Goal: Information Seeking & Learning: Learn about a topic

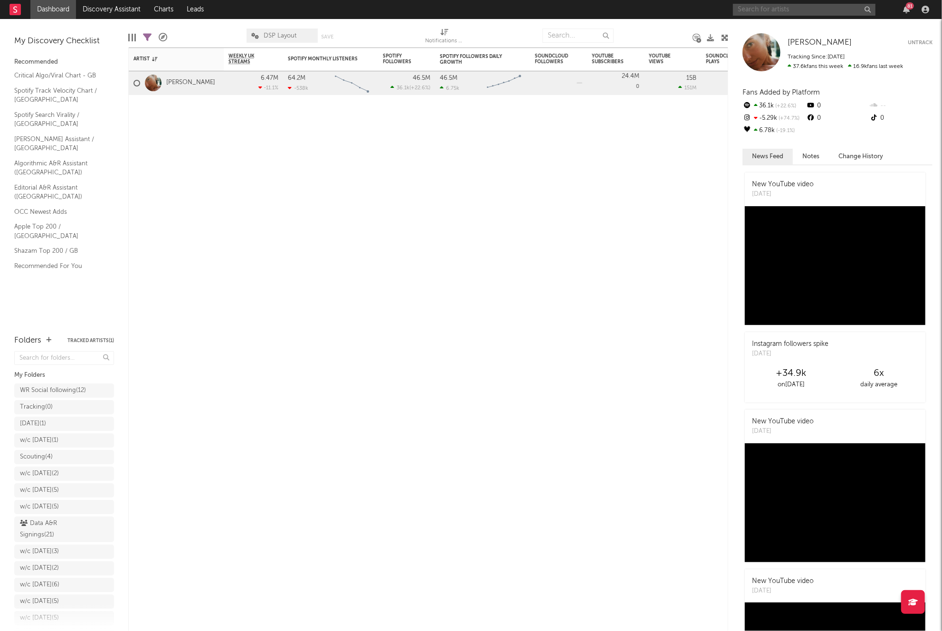
click at [796, 10] on input "text" at bounding box center [804, 10] width 143 height 12
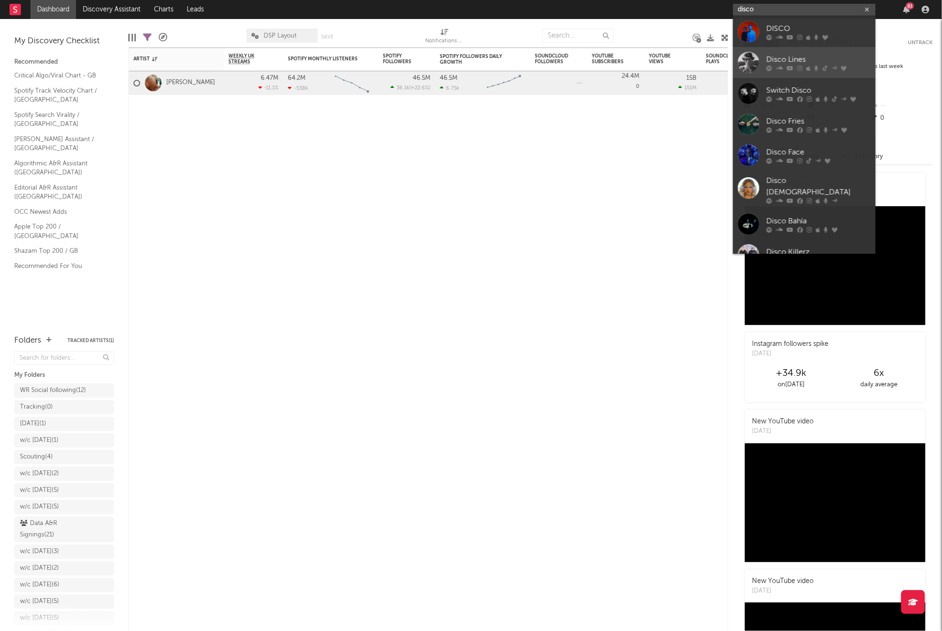
type input "disco"
click at [791, 56] on div "Disco Lines" at bounding box center [818, 59] width 105 height 11
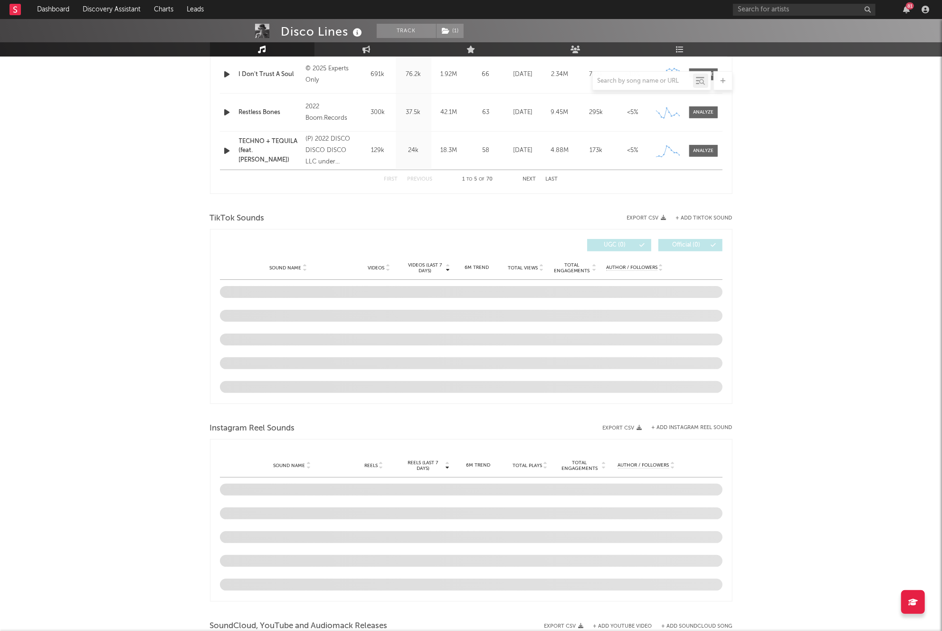
scroll to position [419, 0]
select select "6m"
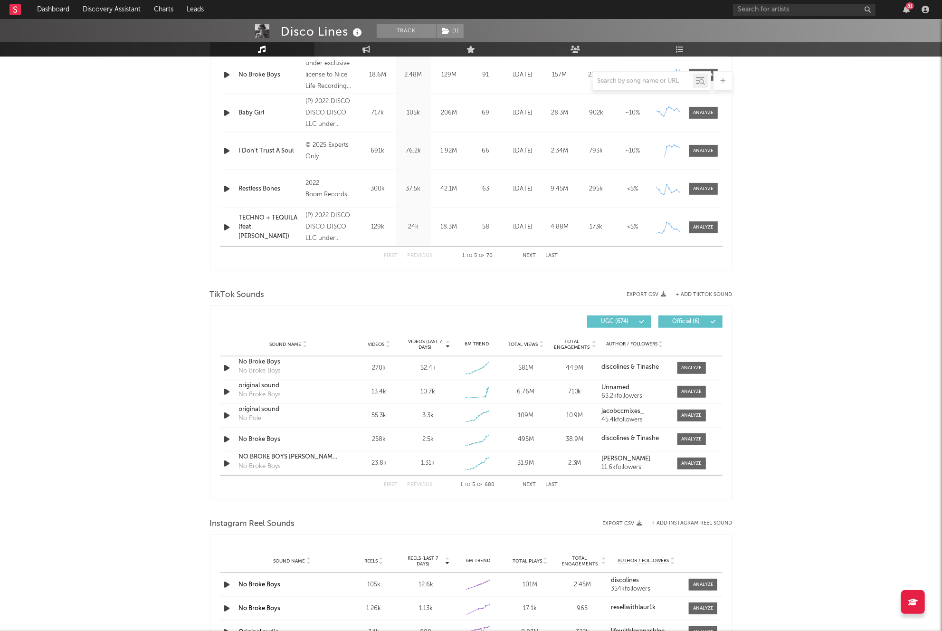
scroll to position [494, 0]
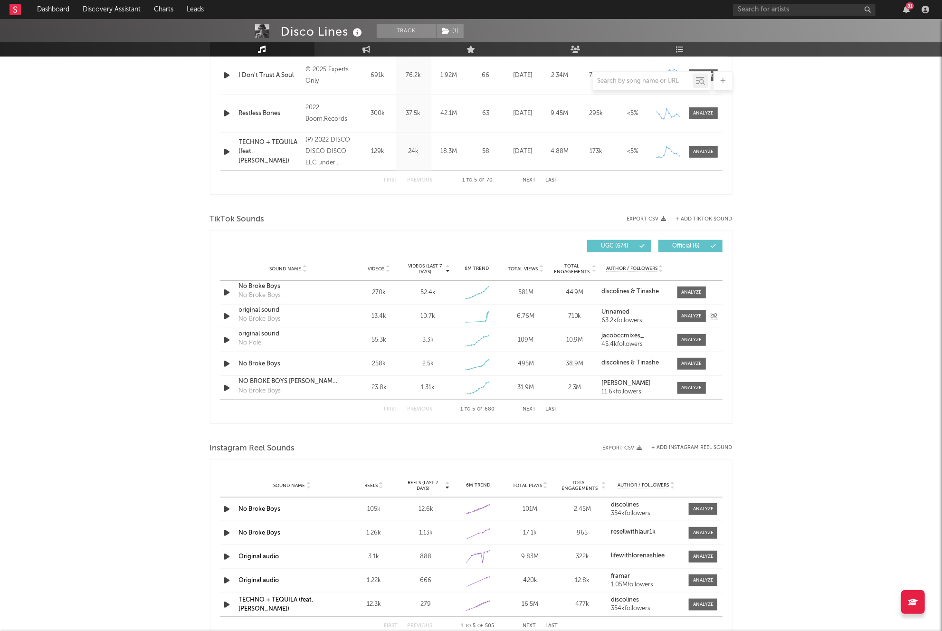
drag, startPoint x: 683, startPoint y: 315, endPoint x: 673, endPoint y: 313, distance: 10.2
click at [683, 315] on div at bounding box center [691, 316] width 20 height 7
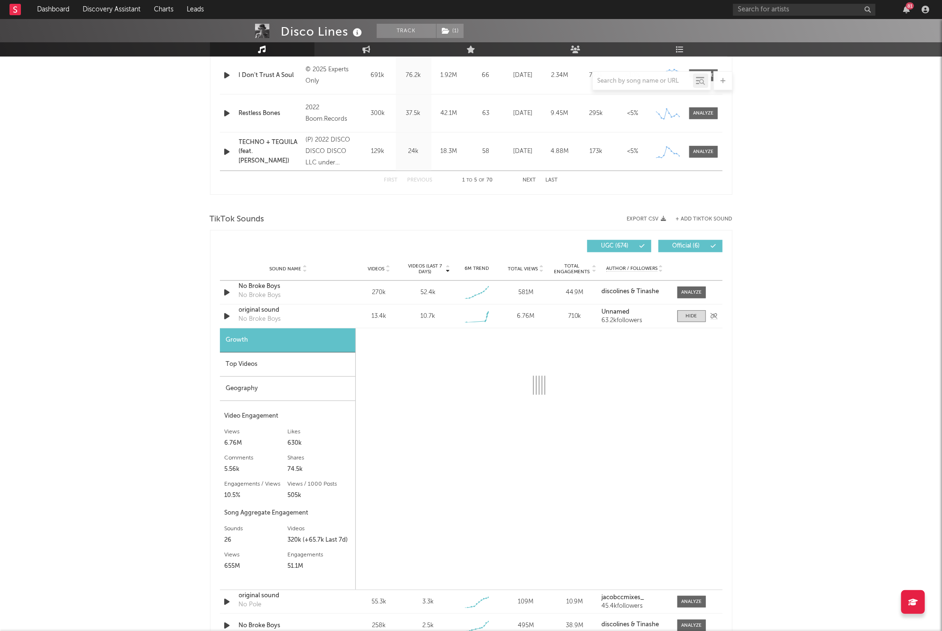
scroll to position [496, 0]
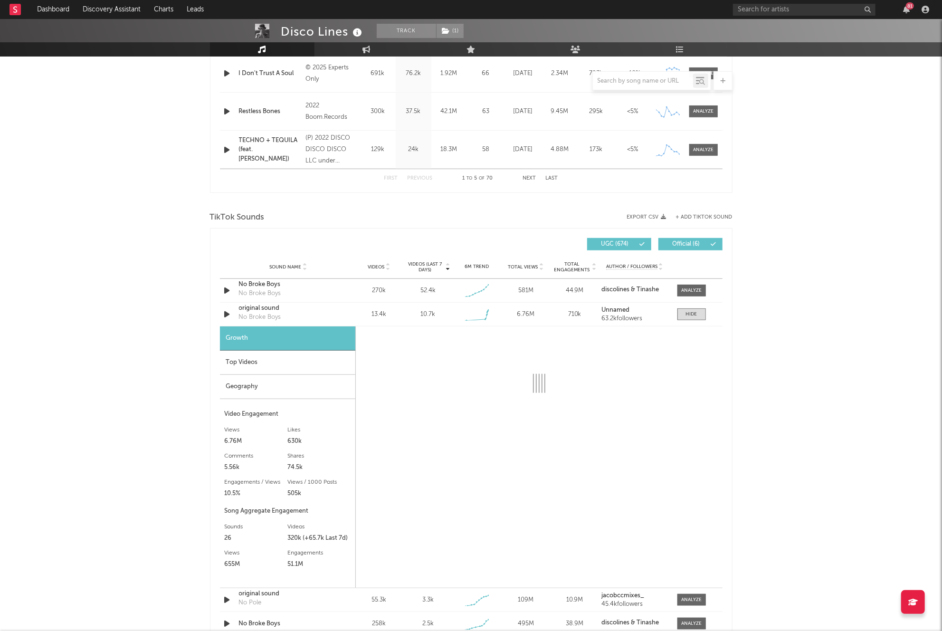
select select "1w"
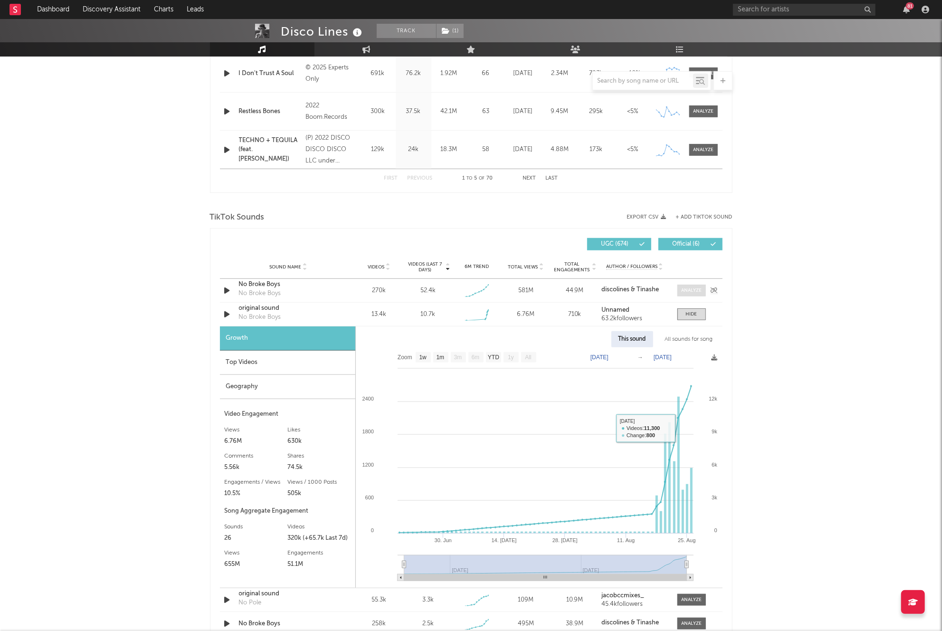
click at [692, 285] on span at bounding box center [692, 291] width 29 height 12
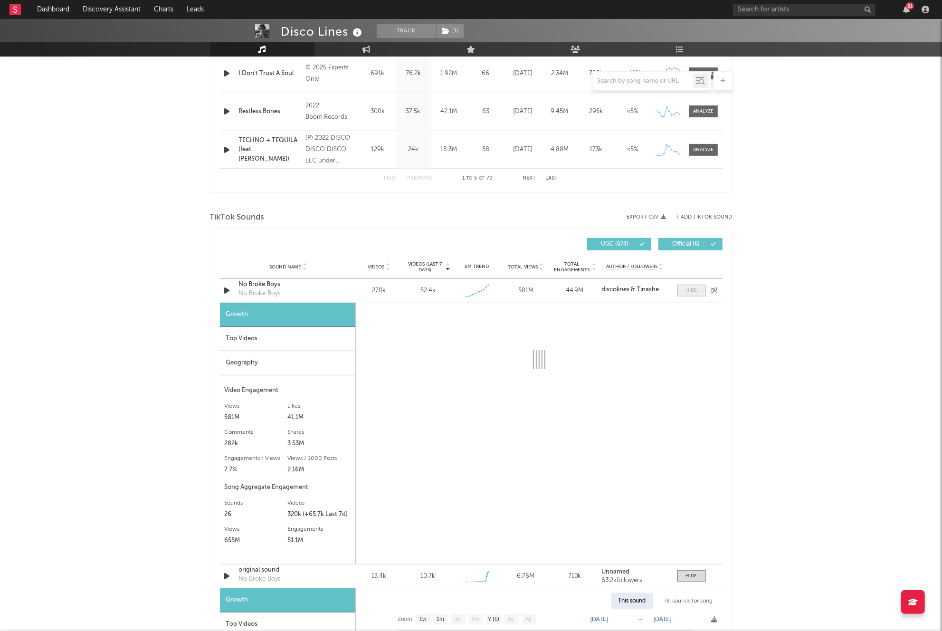
select select "1w"
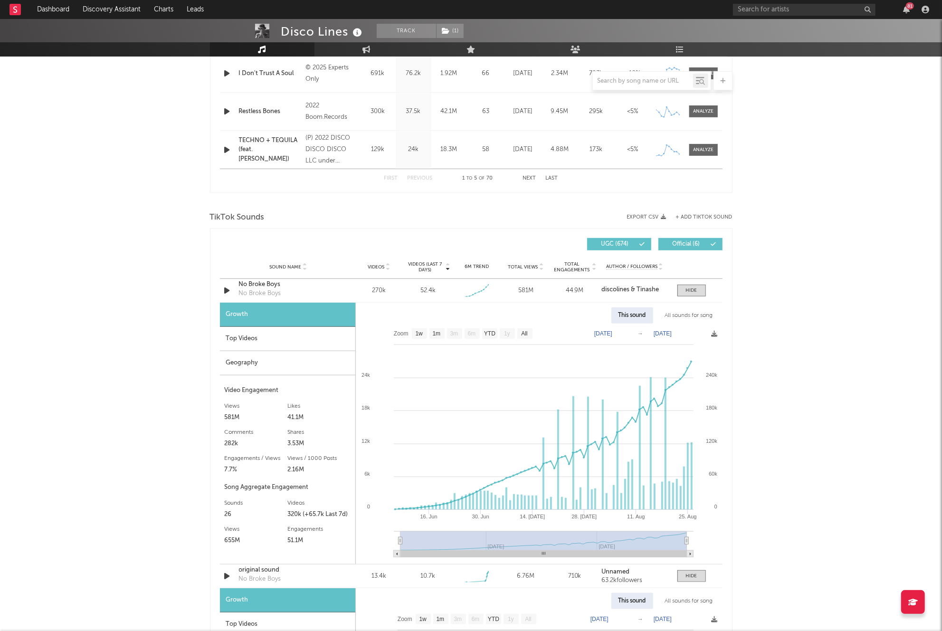
click at [692, 316] on div "All sounds for song" at bounding box center [689, 315] width 62 height 16
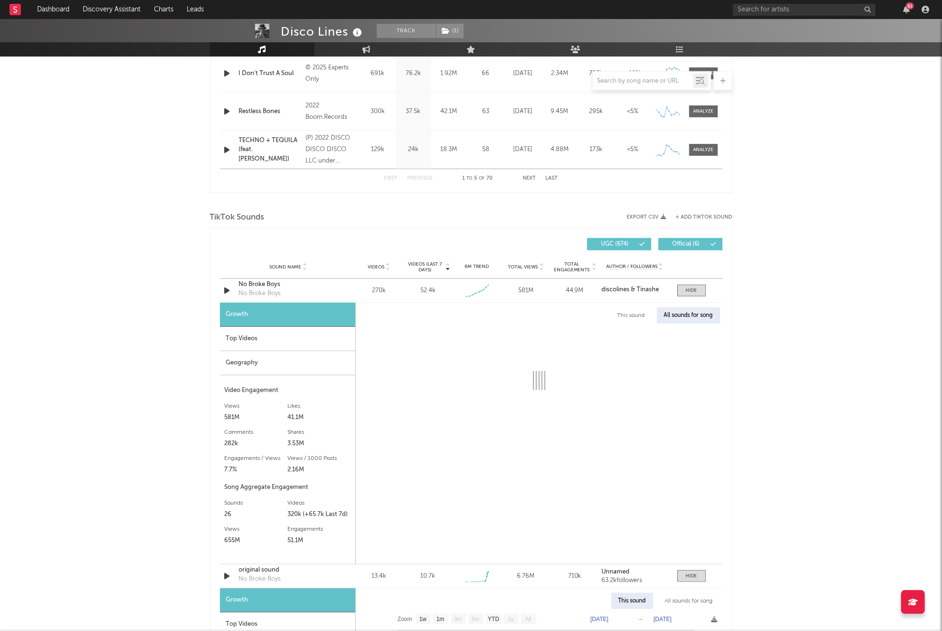
select select "1w"
